Goal: Task Accomplishment & Management: Use online tool/utility

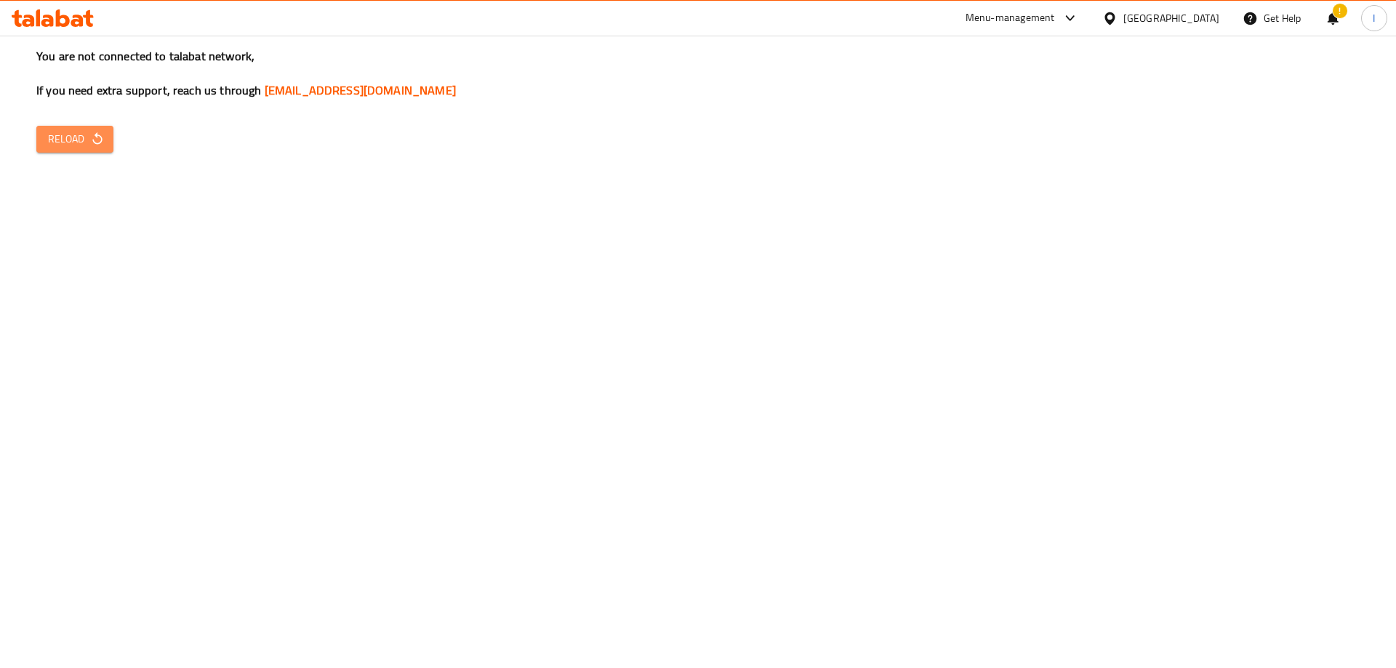
click at [84, 137] on span "Reload" at bounding box center [75, 139] width 54 height 18
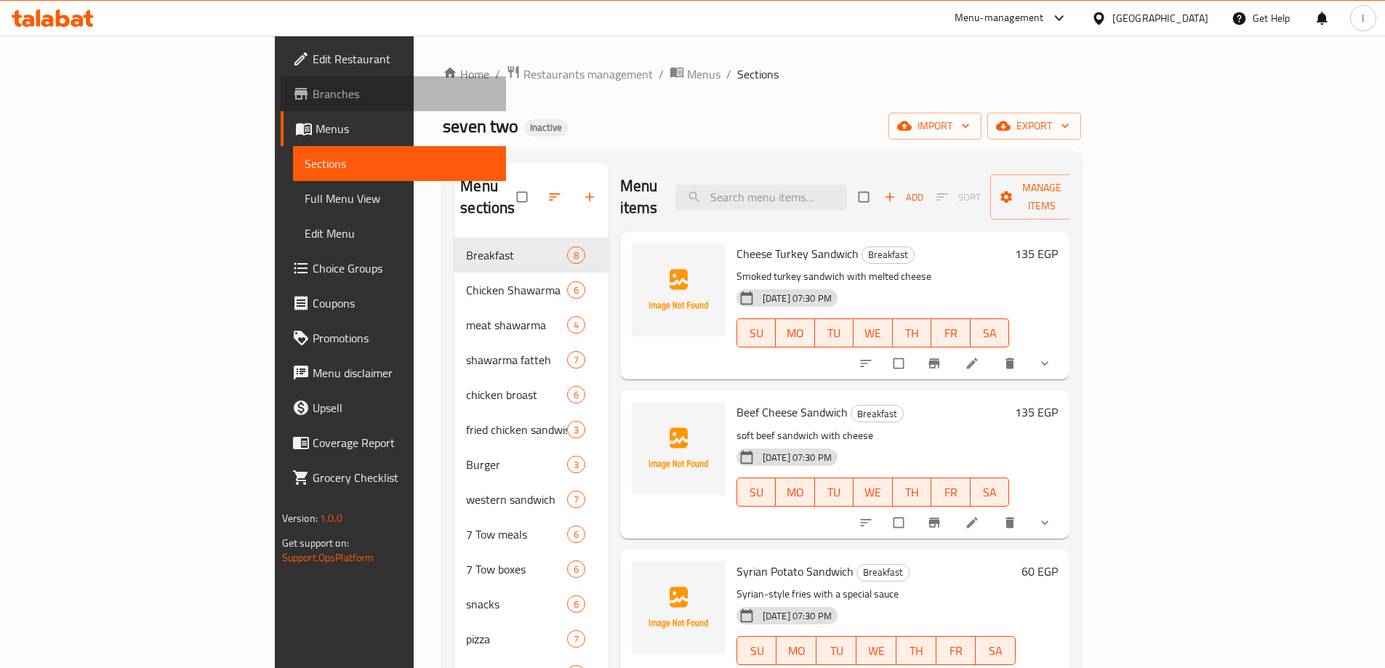
click at [313, 102] on span "Branches" at bounding box center [404, 93] width 182 height 17
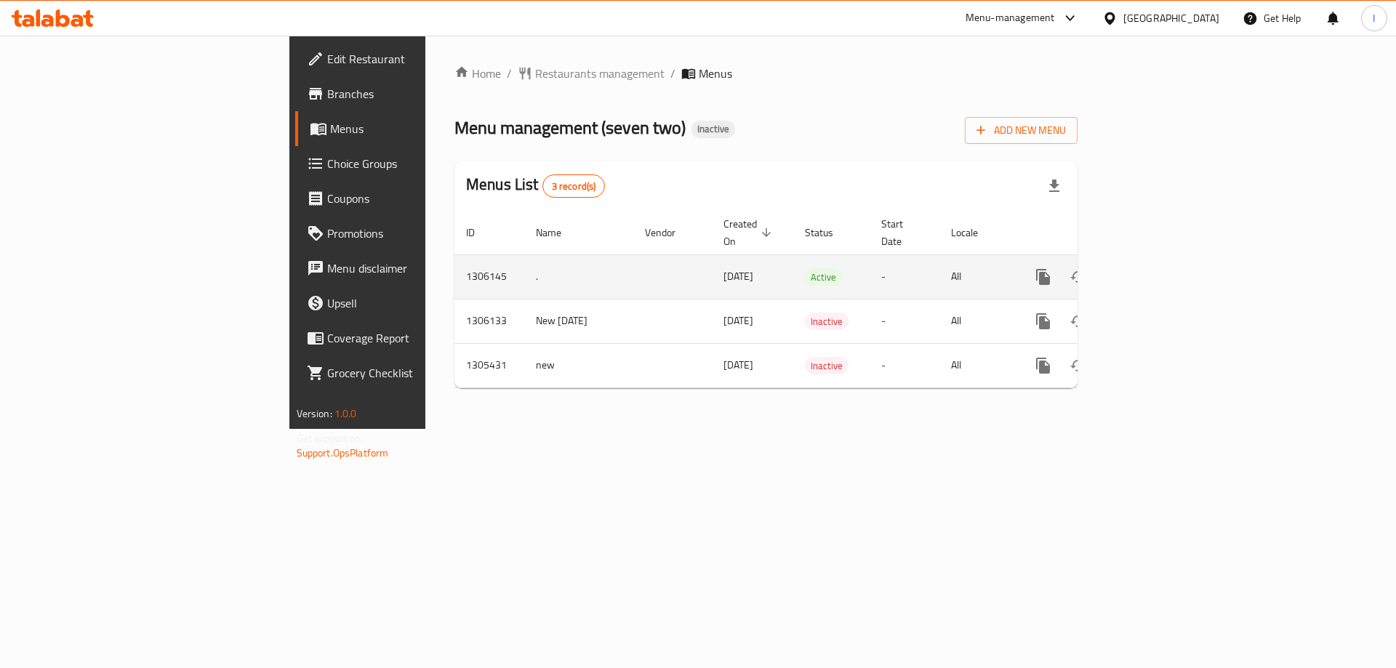
click at [1157, 268] on icon "enhanced table" at bounding box center [1147, 276] width 17 height 17
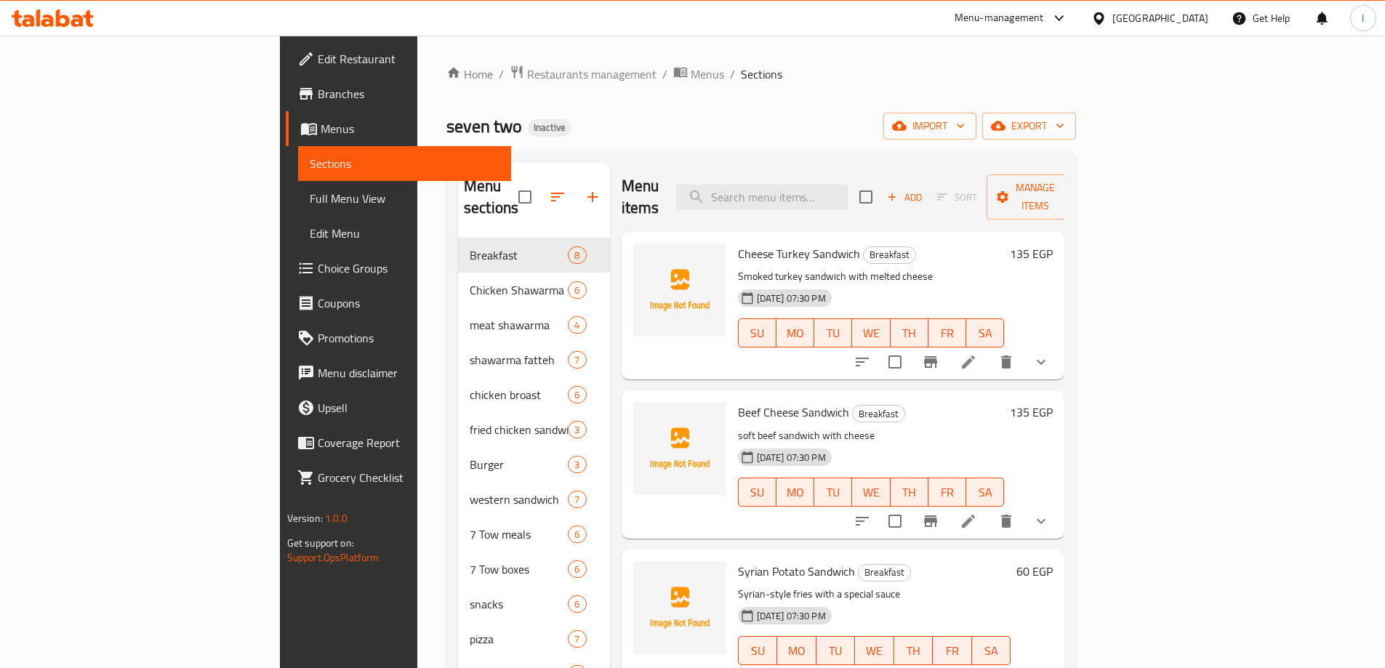
click at [310, 203] on span "Full Menu View" at bounding box center [405, 198] width 190 height 17
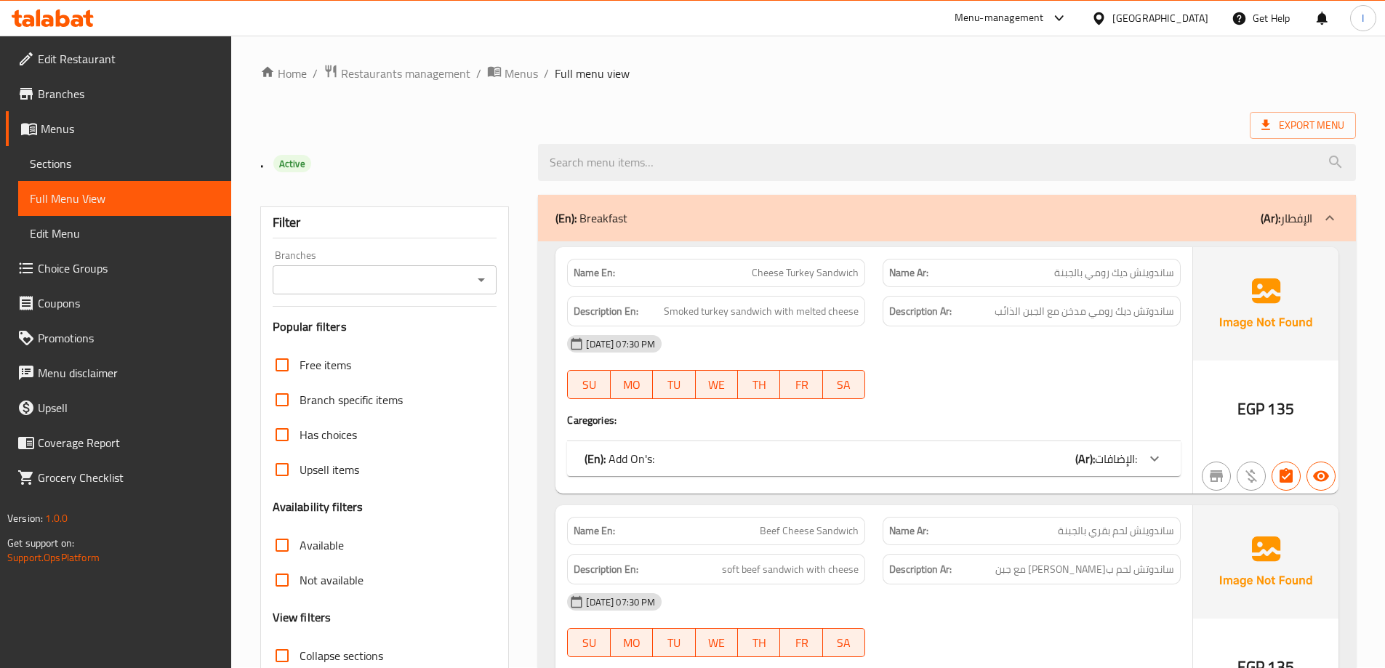
scroll to position [509, 0]
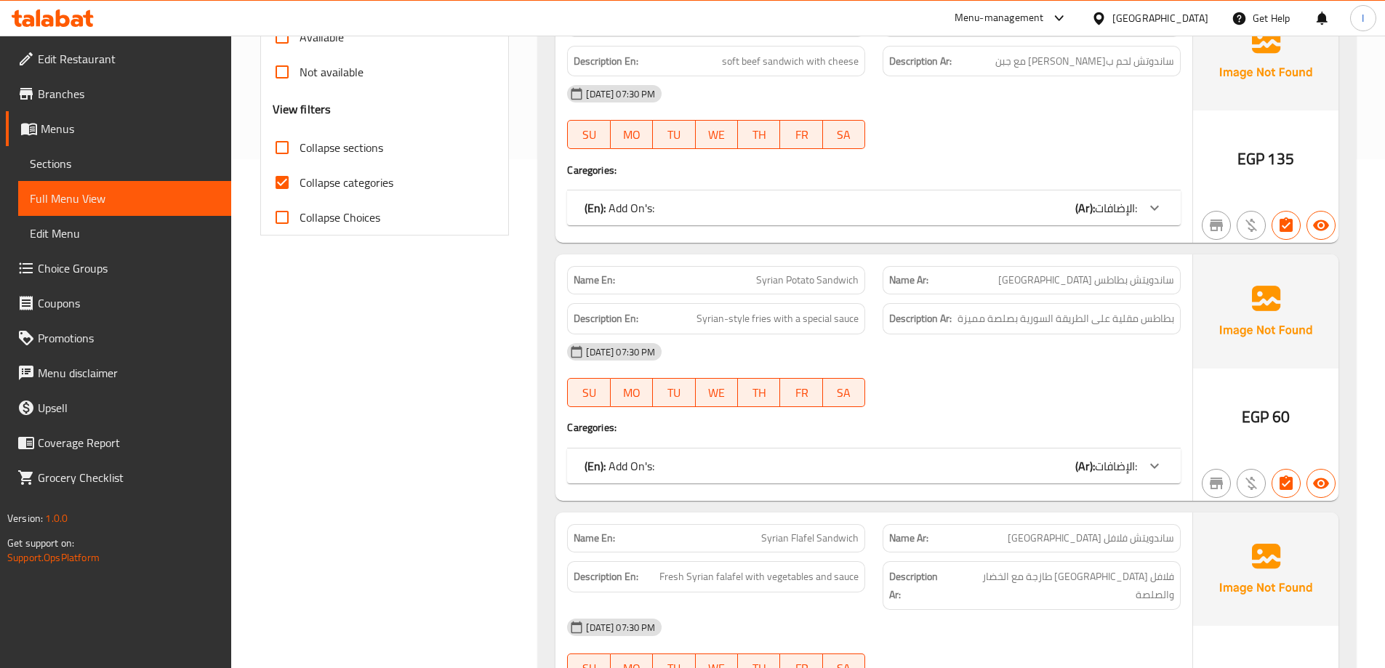
click at [304, 185] on span "Collapse categories" at bounding box center [346, 182] width 94 height 17
click at [299, 185] on input "Collapse categories" at bounding box center [282, 182] width 35 height 35
checkbox input "false"
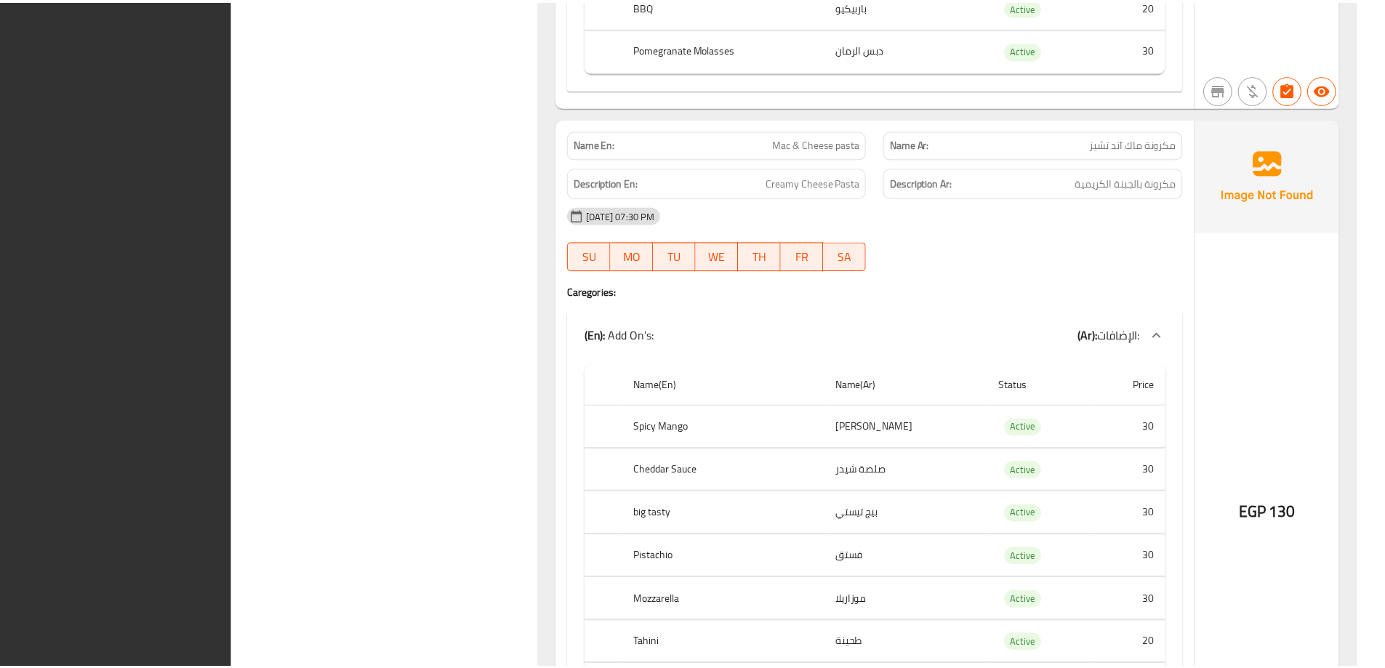
scroll to position [54970, 0]
